Goal: Task Accomplishment & Management: Use online tool/utility

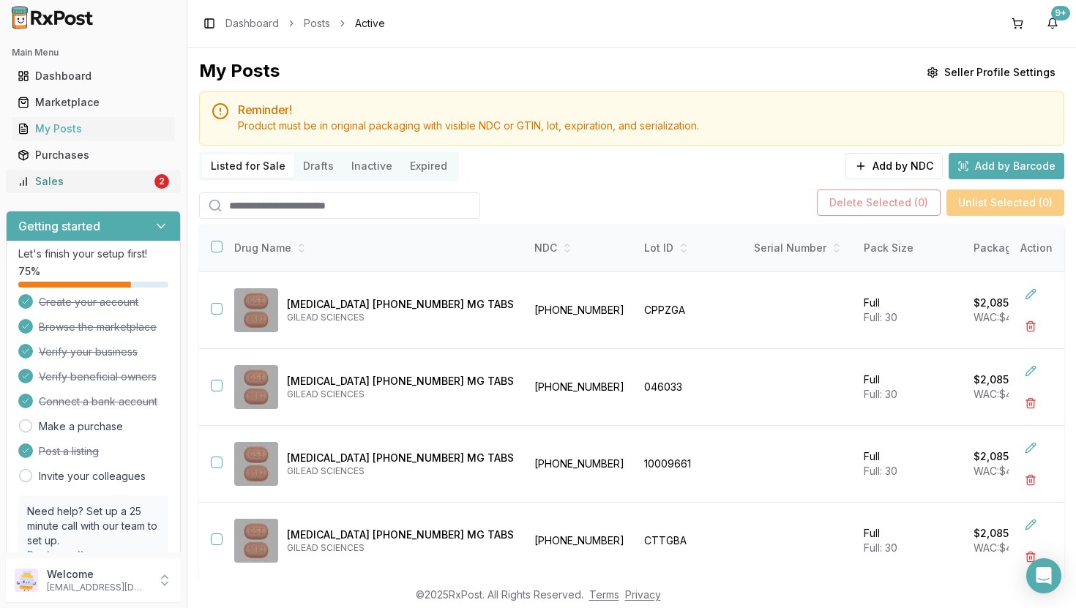
click at [110, 192] on link "Sales 2" at bounding box center [93, 181] width 163 height 26
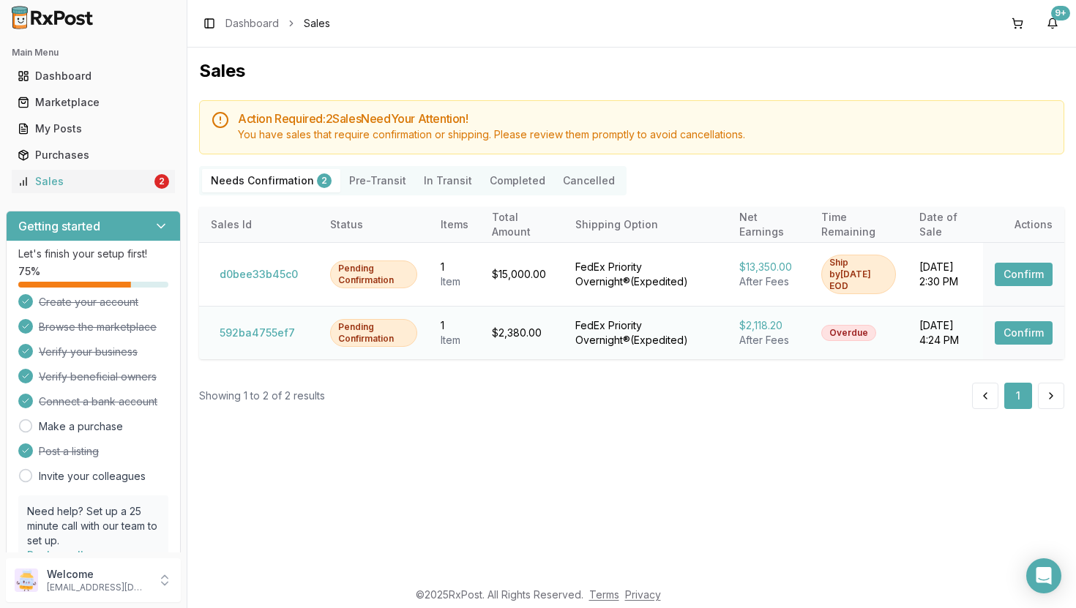
click at [1007, 341] on button "Confirm" at bounding box center [1024, 332] width 58 height 23
click at [1028, 277] on button "Confirm" at bounding box center [1024, 274] width 58 height 23
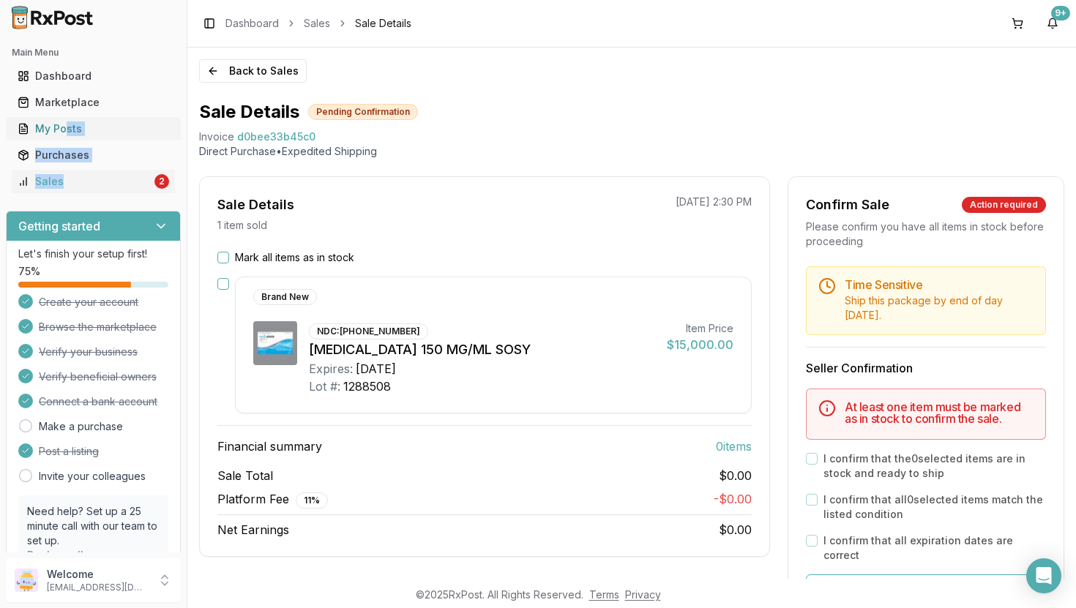
drag, startPoint x: 0, startPoint y: 198, endPoint x: 59, endPoint y: 130, distance: 90.3
click at [65, 129] on div "Main Menu Dashboard Marketplace My Posts Purchases Sales 2" at bounding box center [93, 117] width 187 height 164
